Goal: Task Accomplishment & Management: Manage account settings

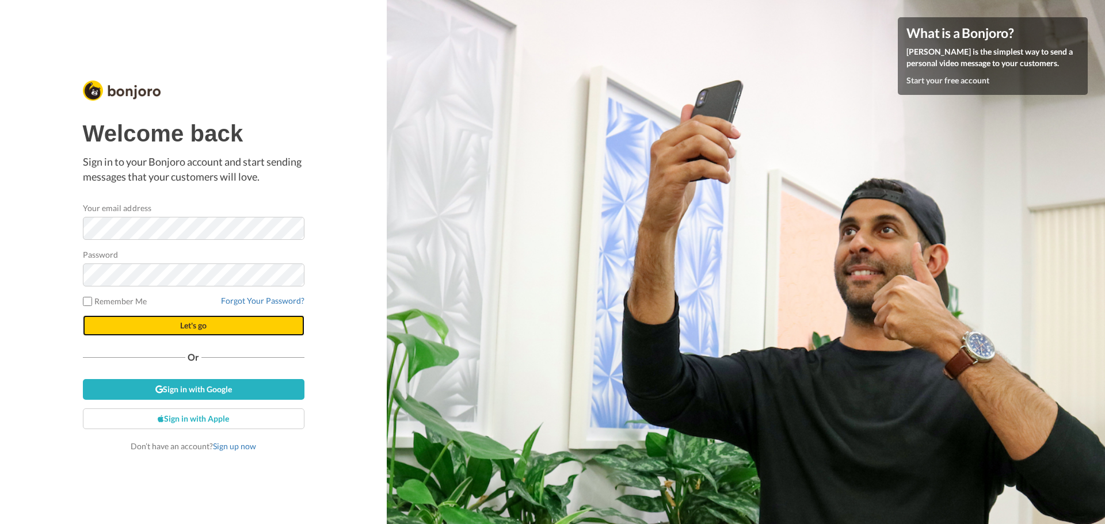
click at [183, 329] on span "Let's go" at bounding box center [193, 326] width 26 height 10
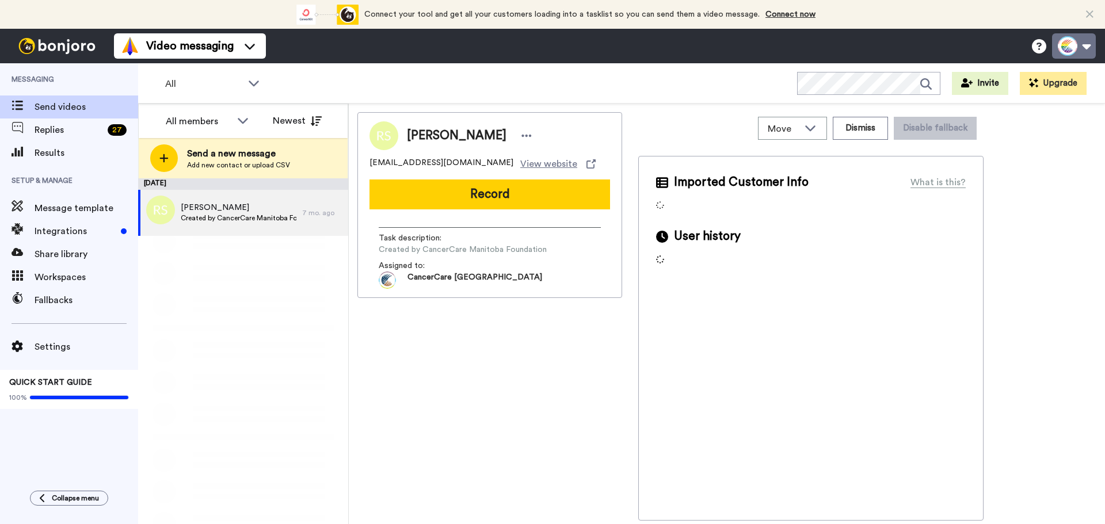
click at [1086, 41] on button at bounding box center [1074, 45] width 44 height 25
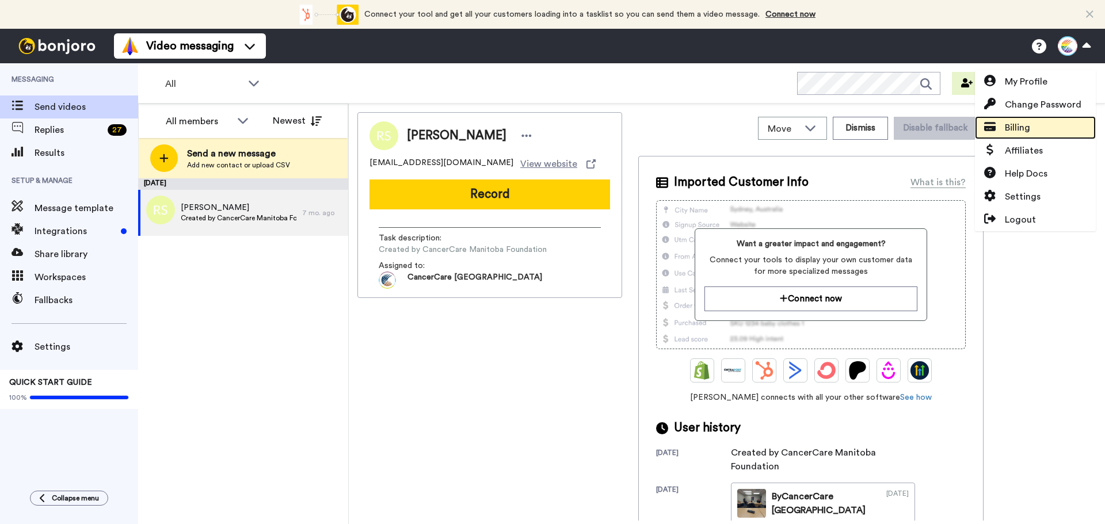
click at [1019, 125] on span "Billing" at bounding box center [1017, 128] width 25 height 14
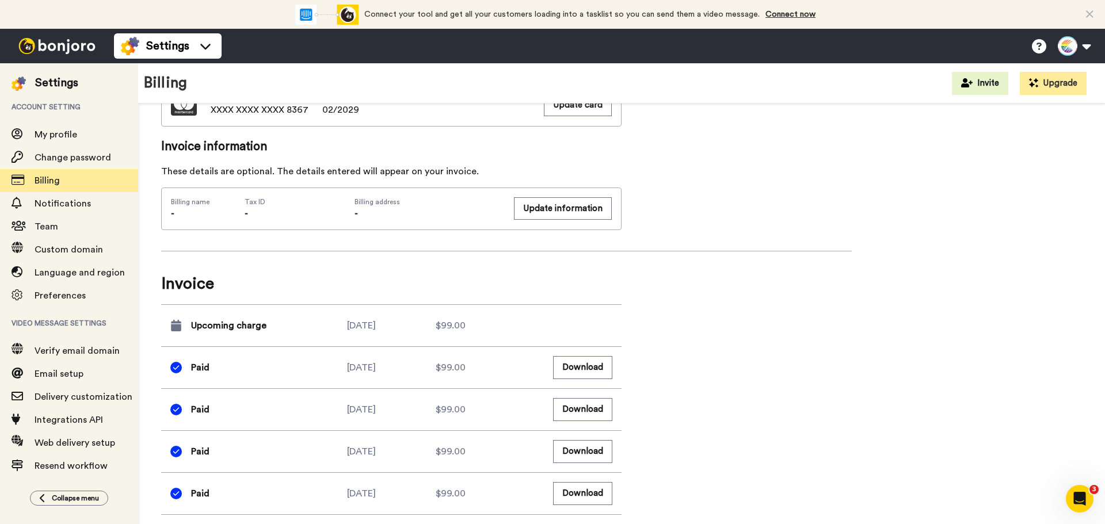
scroll to position [731, 0]
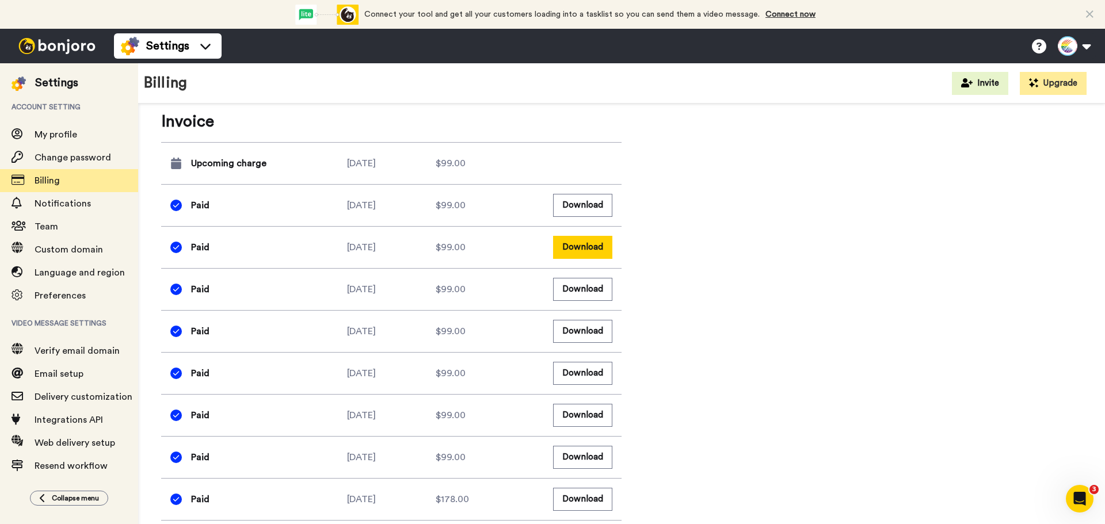
click at [586, 249] on button "Download" at bounding box center [582, 247] width 59 height 22
